Goal: Task Accomplishment & Management: Manage account settings

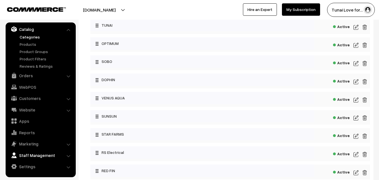
scroll to position [140, 0]
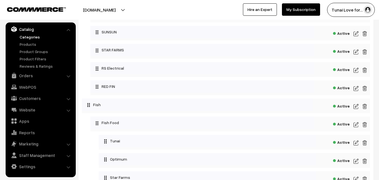
click at [29, 163] on link "Settings" at bounding box center [40, 166] width 67 height 10
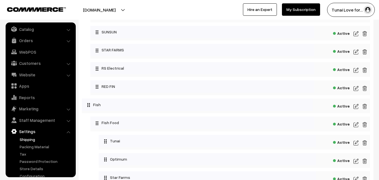
click at [29, 140] on link "Shipping" at bounding box center [46, 139] width 56 height 6
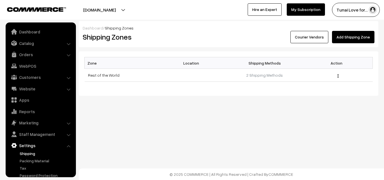
scroll to position [21, 0]
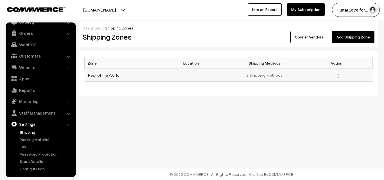
click at [337, 76] on img "button" at bounding box center [337, 76] width 1 height 4
click at [311, 102] on div "Dashboard / Shipping Zones Shipping Zones Courier Vendors Add Shipping Zone Zon…" at bounding box center [192, 66] width 384 height 132
click at [102, 74] on link "Rest of the World" at bounding box center [103, 75] width 31 height 5
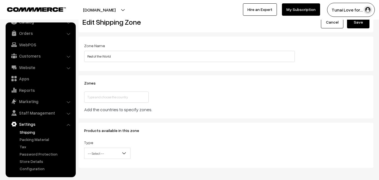
scroll to position [39, 0]
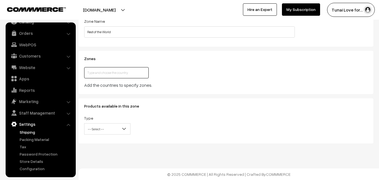
click at [141, 75] on input "text" at bounding box center [116, 72] width 65 height 11
click at [145, 74] on input "text" at bounding box center [116, 72] width 65 height 11
type input "india"
click at [127, 83] on link "India" at bounding box center [113, 82] width 59 height 9
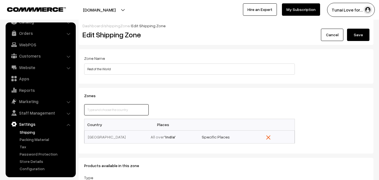
scroll to position [0, 0]
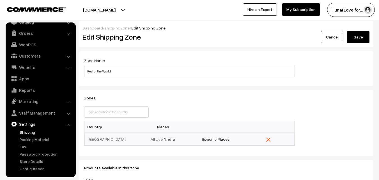
click at [366, 38] on button "Save" at bounding box center [358, 37] width 22 height 12
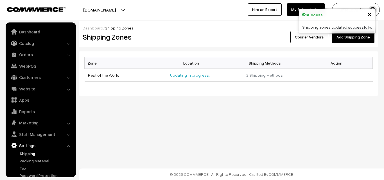
scroll to position [21, 0]
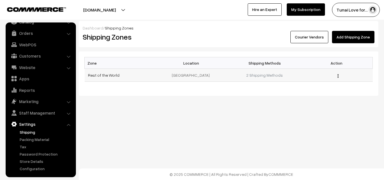
click at [337, 75] on button "button" at bounding box center [337, 76] width 1 height 4
click at [270, 104] on div "Dashboard / Shipping Zones Shipping Zones Courier Vendors Add Shipping Zone Zon…" at bounding box center [192, 66] width 384 height 132
click at [266, 73] on link "2 Shipping Methods" at bounding box center [264, 75] width 37 height 5
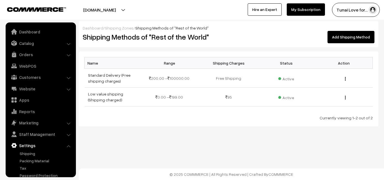
scroll to position [21, 0]
